Goal: Task Accomplishment & Management: Use online tool/utility

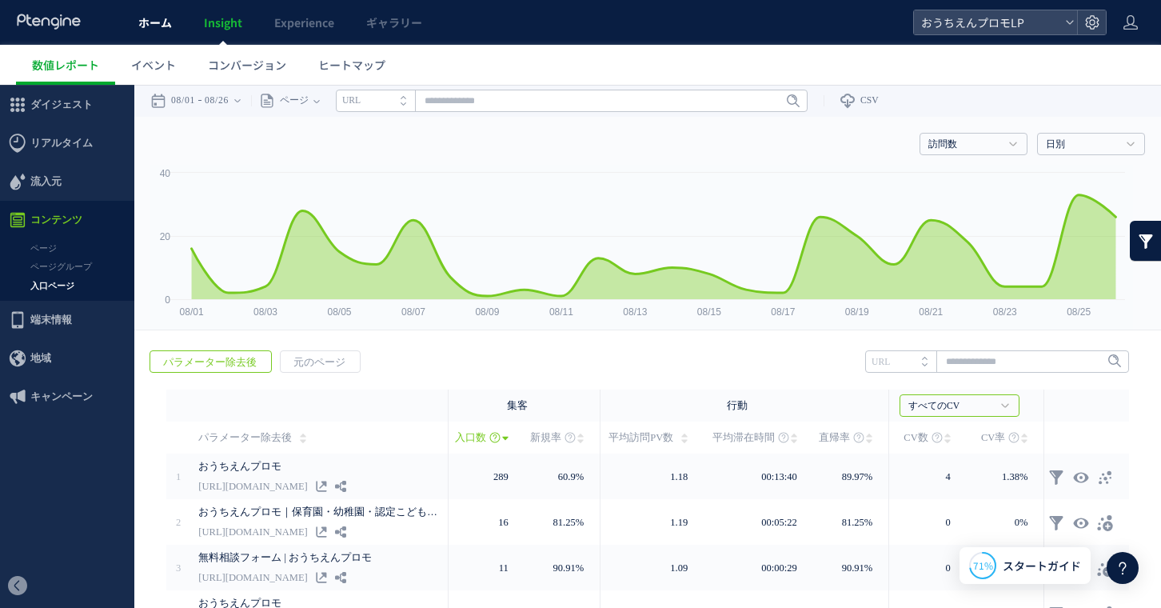
click at [152, 28] on span "ホーム" at bounding box center [155, 22] width 34 height 16
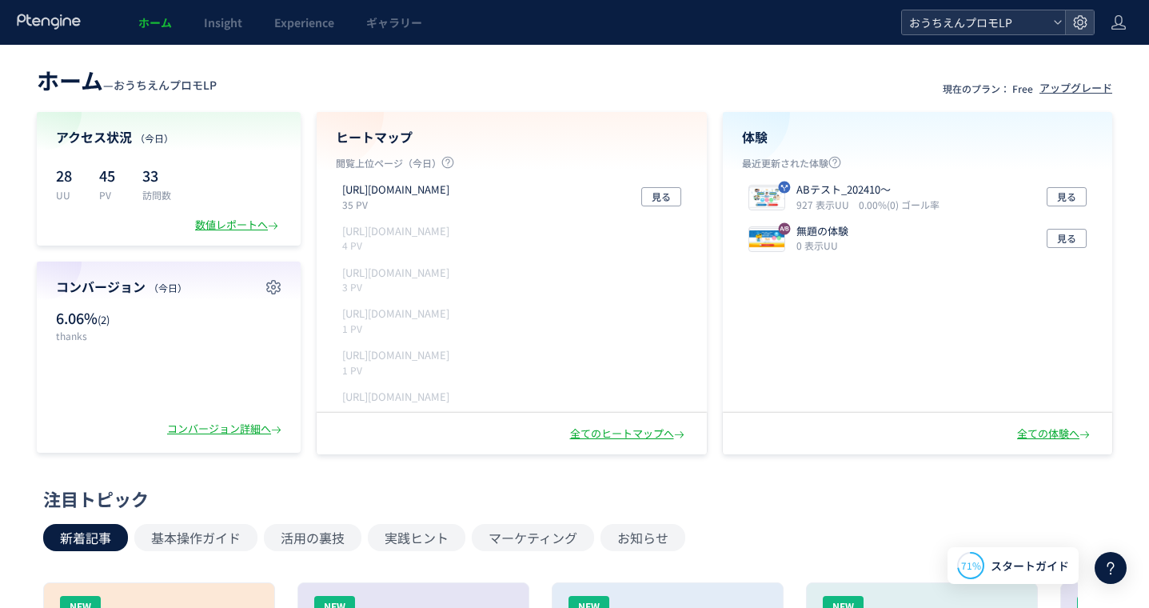
click at [922, 30] on span "おうちえんプロモLP" at bounding box center [975, 22] width 142 height 24
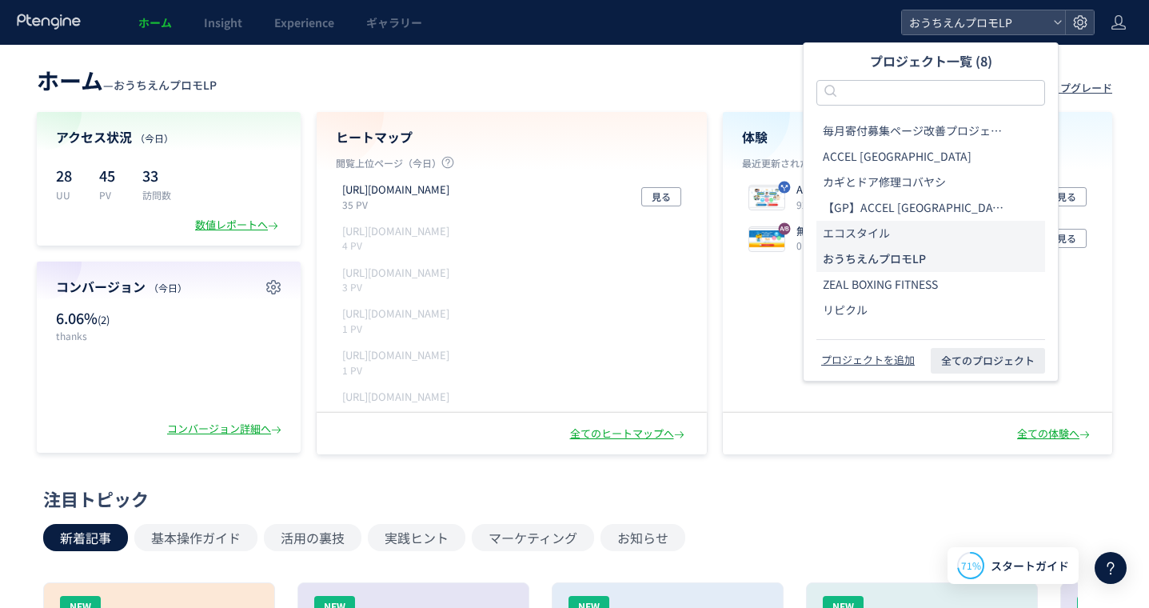
click at [851, 225] on span "エコスタイル" at bounding box center [856, 233] width 67 height 16
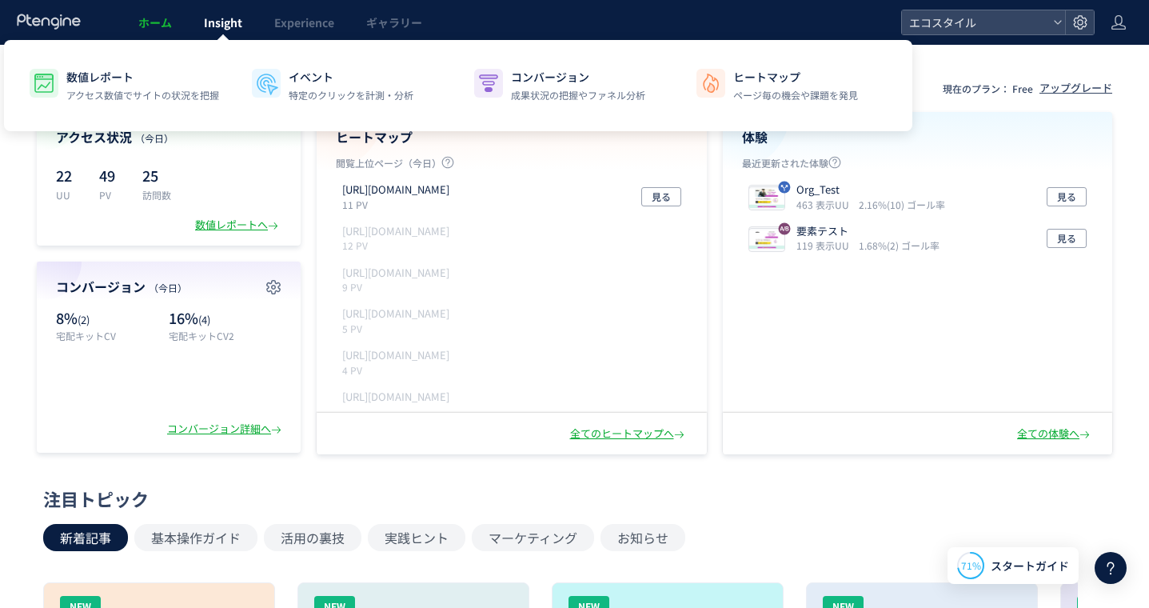
click at [221, 27] on span "Insight" at bounding box center [223, 22] width 38 height 16
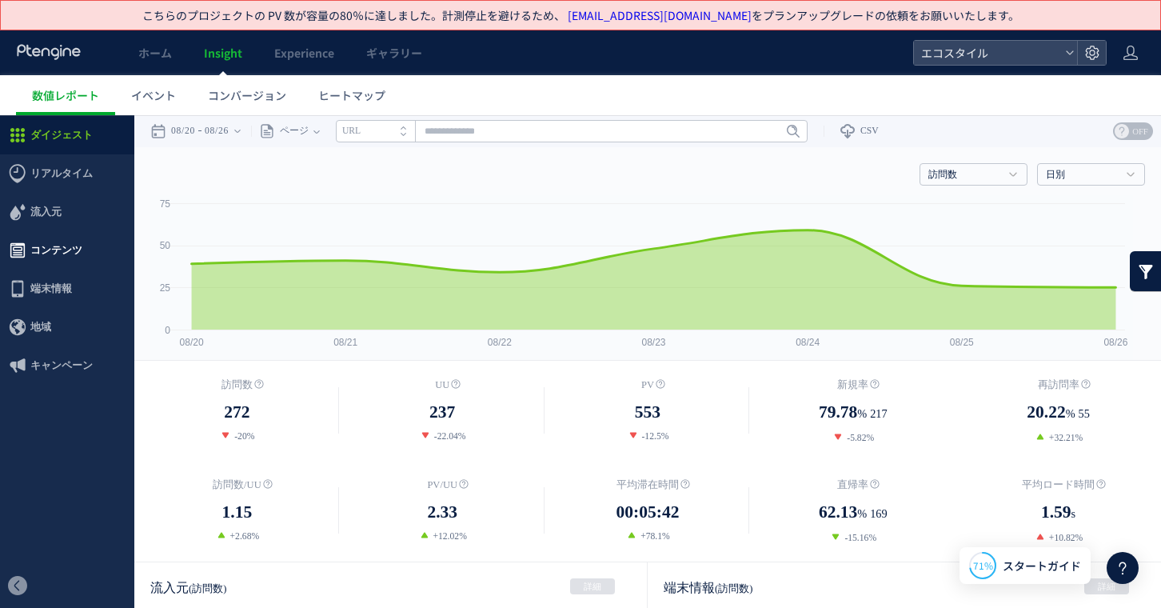
click at [78, 252] on span "コンテンツ" at bounding box center [56, 250] width 52 height 38
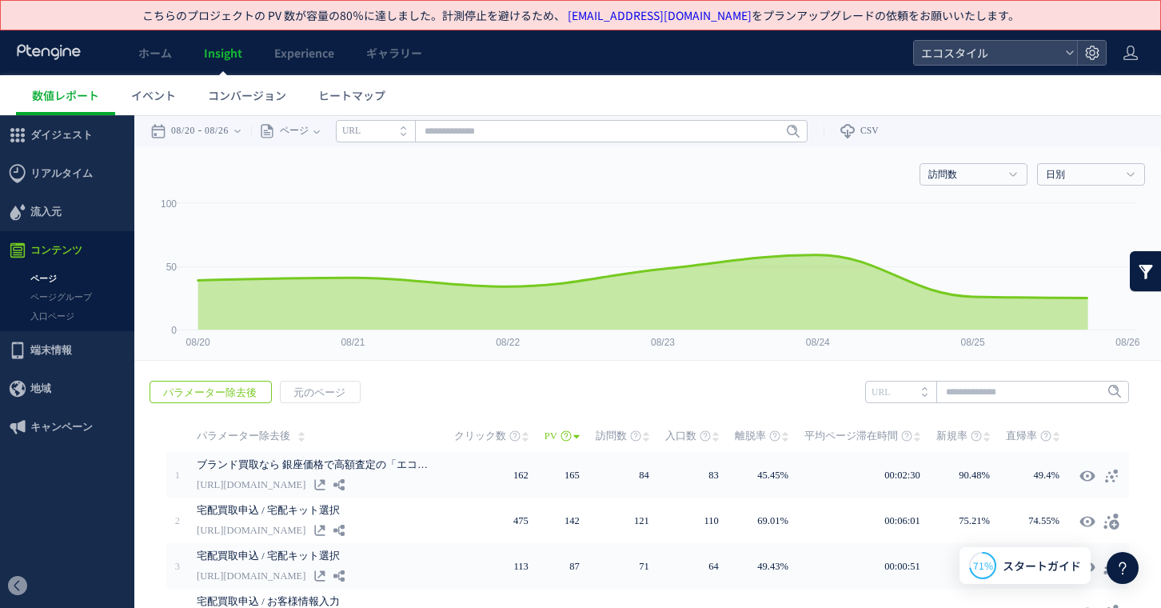
click at [50, 318] on link "入口ページ" at bounding box center [67, 316] width 134 height 18
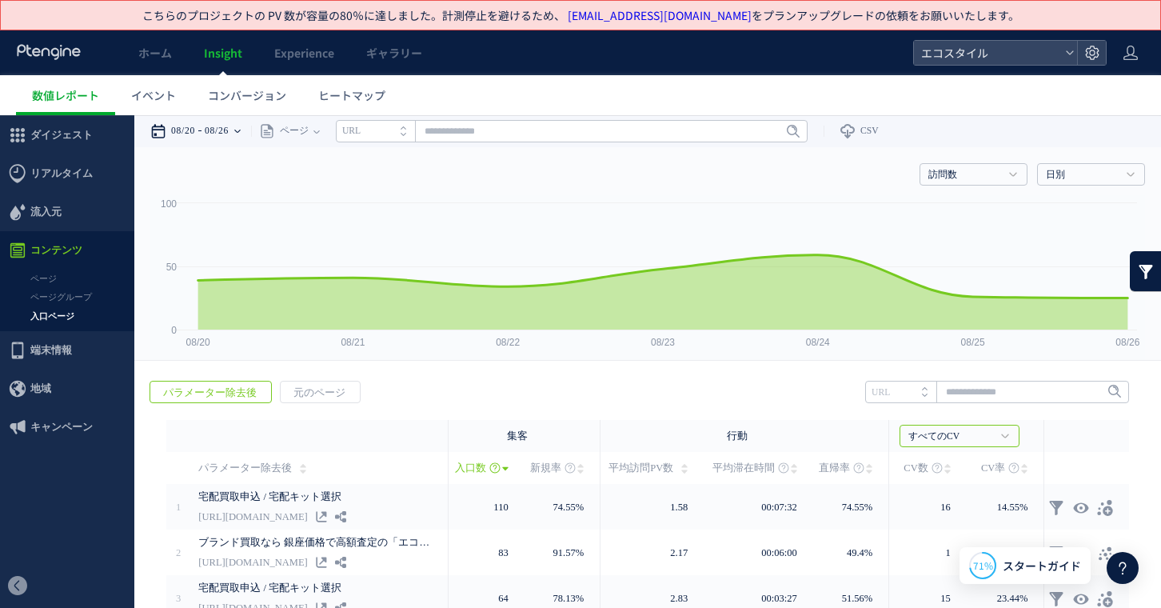
click at [195, 138] on time "08/20" at bounding box center [183, 131] width 24 height 32
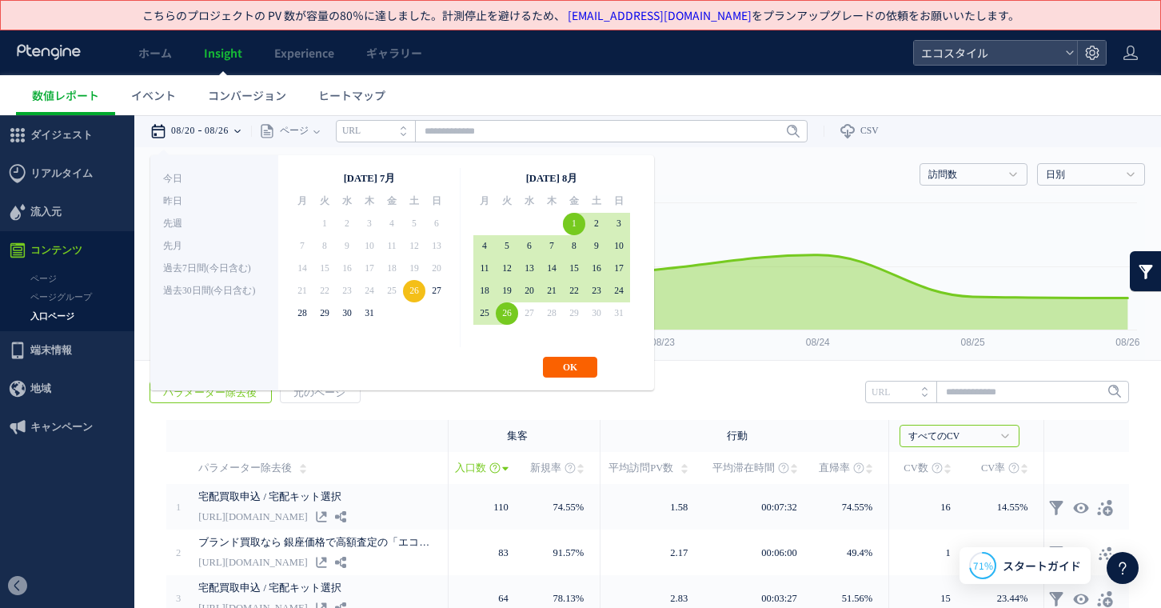
click at [574, 369] on button "OK" at bounding box center [570, 367] width 54 height 21
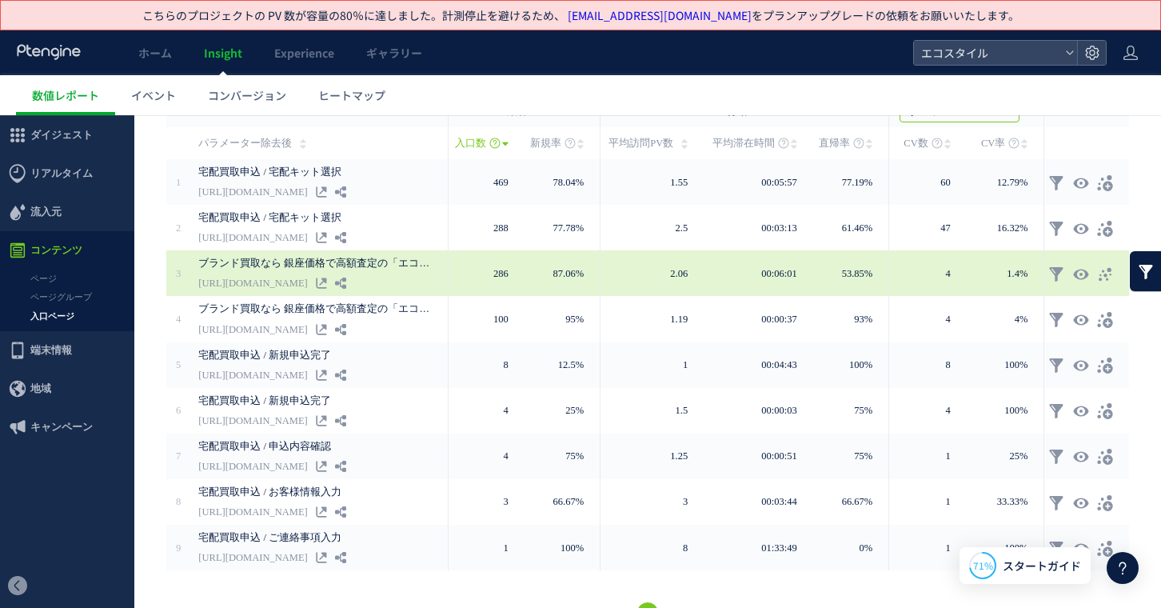
scroll to position [356, 0]
